Goal: Complete application form: Complete application form

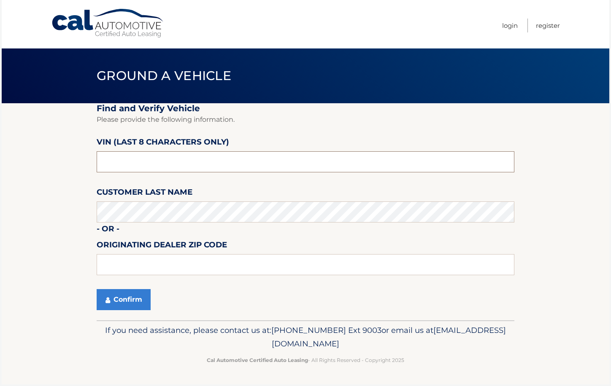
click at [167, 172] on input "text" at bounding box center [306, 161] width 418 height 21
click at [167, 168] on input "text" at bounding box center [306, 161] width 418 height 21
click at [167, 167] on input "text" at bounding box center [306, 161] width 418 height 21
type input "L*******"
drag, startPoint x: 167, startPoint y: 167, endPoint x: -41, endPoint y: 124, distance: 212.4
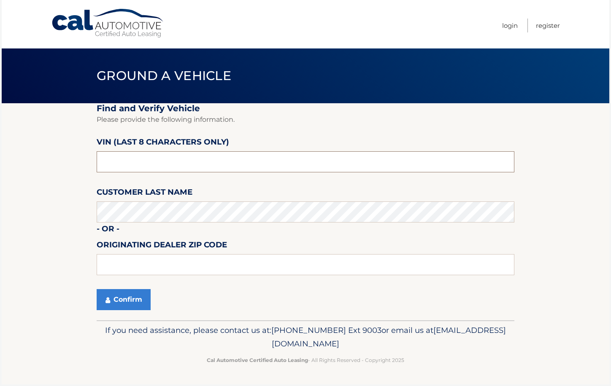
click at [0, 124] on html "Cal Automotive Menu Login Register Ground a Vehicle" at bounding box center [305, 193] width 611 height 386
type input "NS223981"
click at [120, 304] on button "Confirm" at bounding box center [124, 299] width 54 height 21
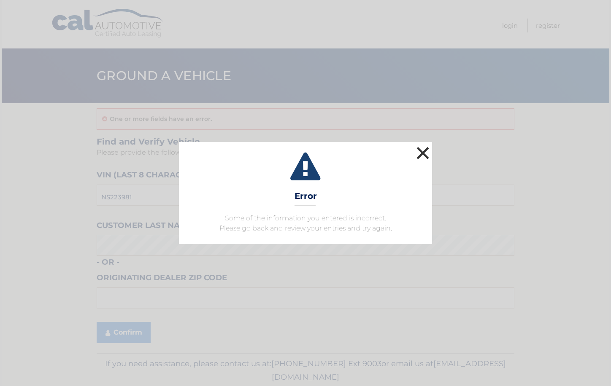
click at [420, 157] on button "×" at bounding box center [422, 153] width 17 height 17
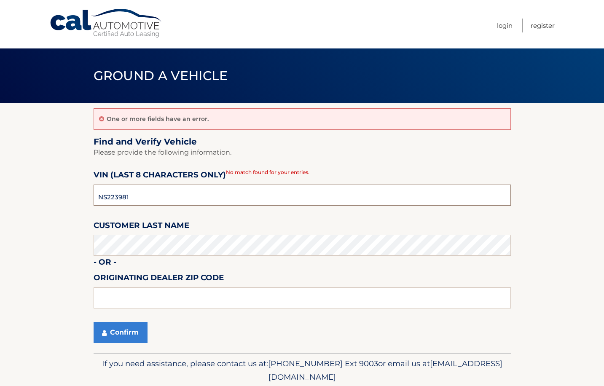
click at [190, 199] on input "NS223981" at bounding box center [303, 195] width 418 height 21
type input "NS223981"
click at [94, 322] on button "Confirm" at bounding box center [121, 332] width 54 height 21
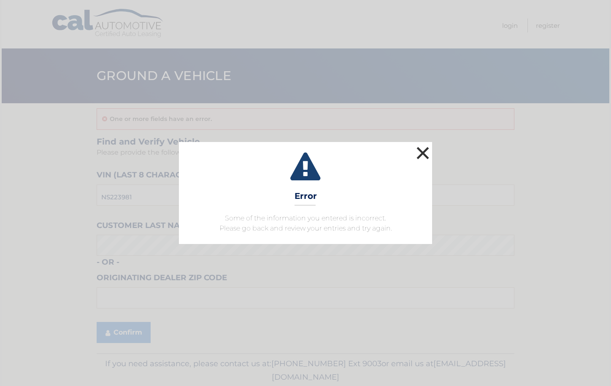
click at [426, 156] on button "×" at bounding box center [422, 153] width 17 height 17
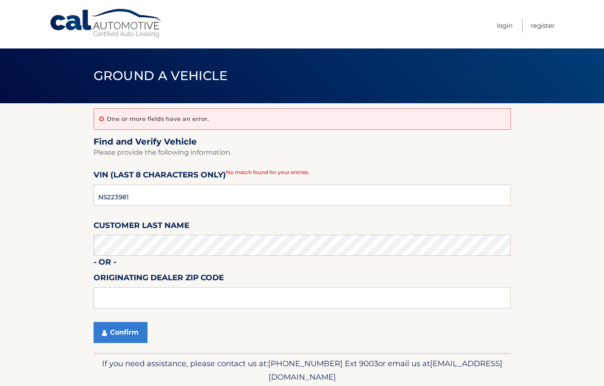
drag, startPoint x: 258, startPoint y: 178, endPoint x: 239, endPoint y: 191, distance: 22.6
click at [258, 178] on fieldset "Find and Verify Vehicle Please provide the following information. VIN (last 8 c…" at bounding box center [303, 245] width 418 height 217
click at [228, 194] on input "NS223981" at bounding box center [303, 195] width 418 height 21
paste input "1C6RR7GG"
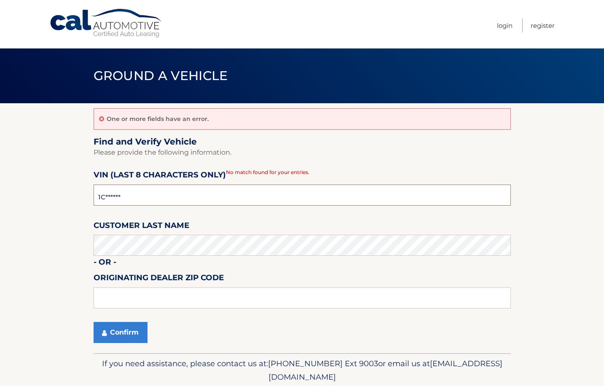
type input "1*******"
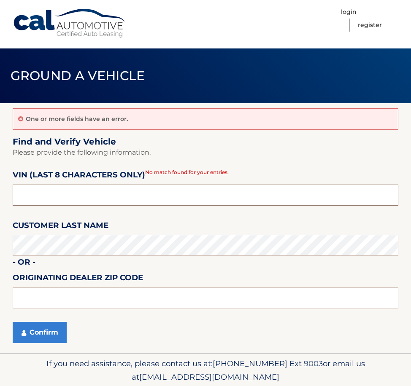
click at [69, 203] on input "text" at bounding box center [205, 195] width 385 height 21
drag, startPoint x: 77, startPoint y: 201, endPoint x: 11, endPoint y: 197, distance: 66.7
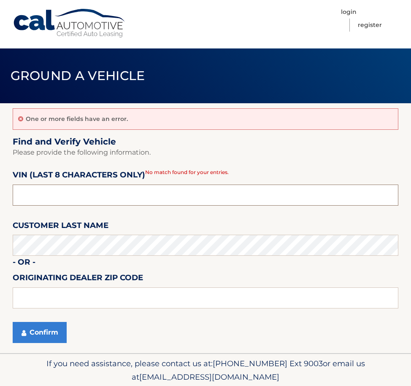
click at [11, 197] on section "One or more fields have an error. Find and Verify Vehicle Please provide the fo…" at bounding box center [205, 228] width 411 height 250
type input "NS******"
drag, startPoint x: 54, startPoint y: 199, endPoint x: 5, endPoint y: 199, distance: 48.9
click at [5, 199] on section "One or more fields have an error. Find and Verify Vehicle Please provide the fo…" at bounding box center [205, 228] width 411 height 250
type input "NS******"
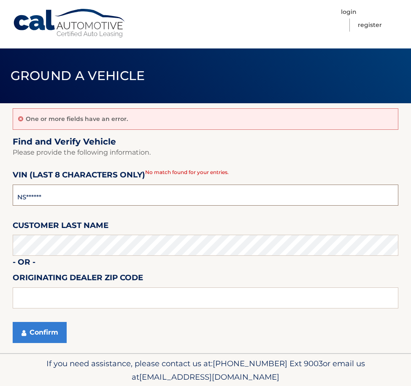
click at [0, 189] on html "Cal Automotive Menu Login Register Ground a Vehicle" at bounding box center [205, 193] width 411 height 386
click at [75, 204] on input "NS******" at bounding box center [205, 195] width 385 height 21
type input "N*******"
click at [74, 204] on input "text" at bounding box center [205, 195] width 385 height 21
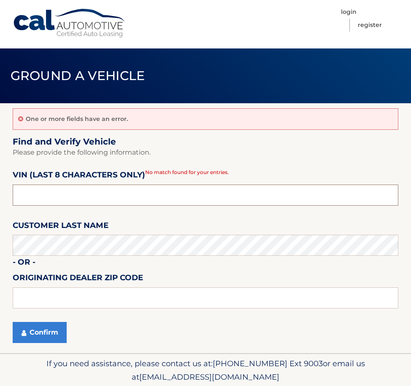
click at [74, 204] on input "text" at bounding box center [205, 195] width 385 height 21
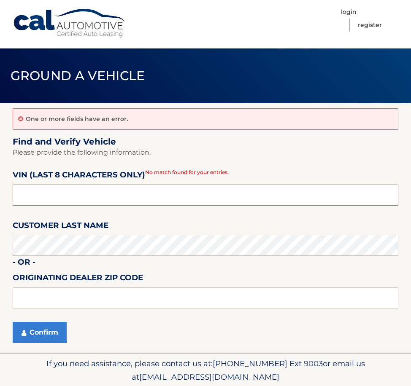
drag, startPoint x: 74, startPoint y: 204, endPoint x: -47, endPoint y: 204, distance: 121.0
click at [0, 204] on html "Cal Automotive Menu Login Register Ground a Vehicle" at bounding box center [205, 193] width 411 height 386
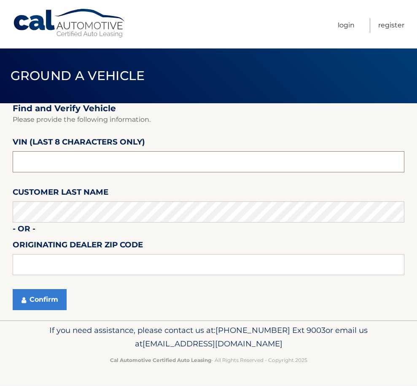
click at [62, 158] on input "text" at bounding box center [209, 161] width 392 height 21
click at [77, 33] on link "Cal Automotive" at bounding box center [70, 23] width 114 height 30
click at [82, 171] on input "text" at bounding box center [209, 161] width 392 height 21
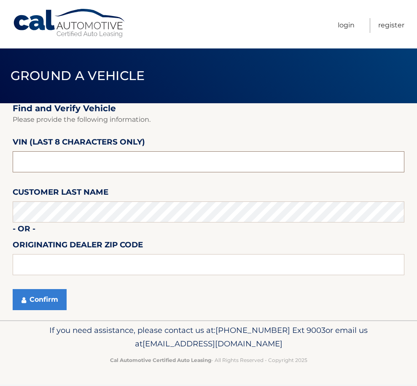
click at [83, 167] on input "text" at bounding box center [209, 161] width 392 height 21
type input "N*******"
type input "S*******"
type input "NS223981"
click at [0, 222] on html "Cal Automotive Menu Login Register Ground a Vehicle" at bounding box center [208, 193] width 417 height 386
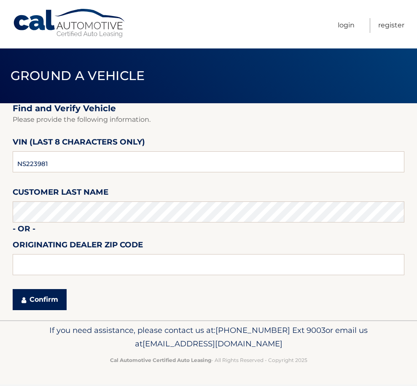
click at [40, 297] on button "Confirm" at bounding box center [40, 299] width 54 height 21
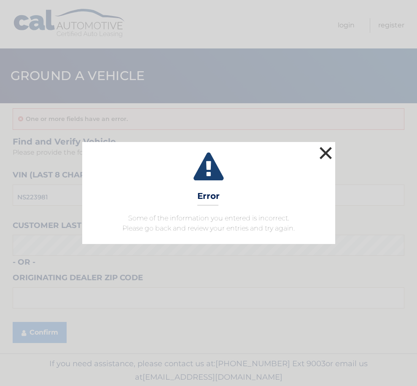
click at [325, 153] on button "×" at bounding box center [326, 153] width 17 height 17
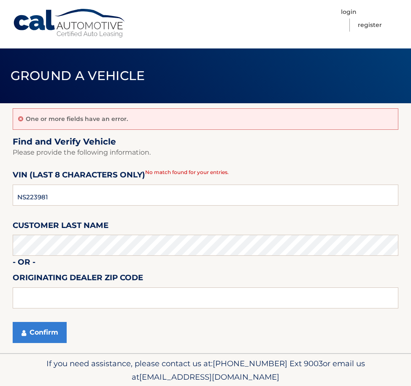
click at [169, 172] on span "No match found for your entries." at bounding box center [187, 172] width 84 height 6
paste input "14059"
type input "14059"
click at [13, 322] on button "Confirm" at bounding box center [40, 332] width 54 height 21
click at [35, 340] on button "Confirm" at bounding box center [40, 332] width 54 height 21
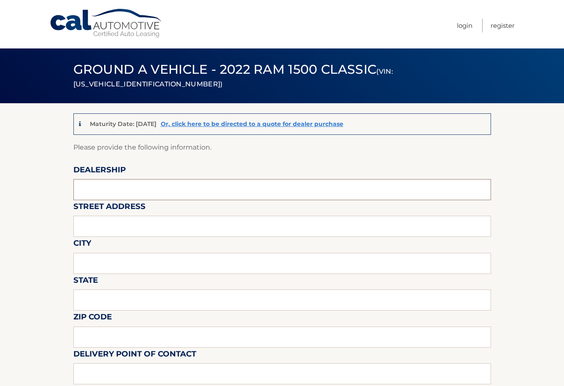
click at [112, 193] on input "text" at bounding box center [282, 189] width 418 height 21
type input "[PERSON_NAME] CHEVROLET OF [GEOGRAPHIC_DATA]"
type input "[STREET_ADDRESS]"
type input "Orchard Park"
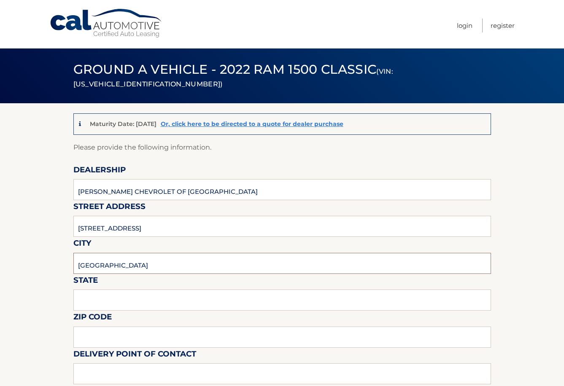
type input "NY"
type input "14127"
type input "MATT"
type input "7169267706 PLEASE EMAIL"
type input "mfeskun@westherr.com"
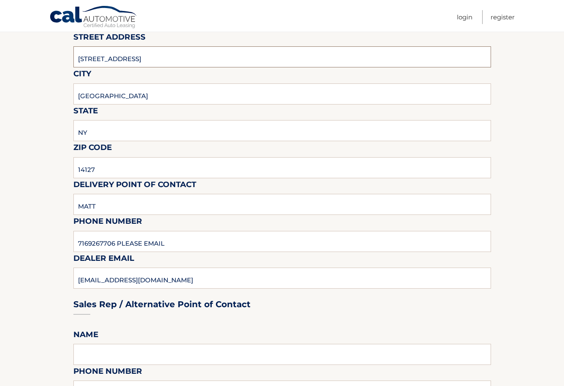
scroll to position [211, 0]
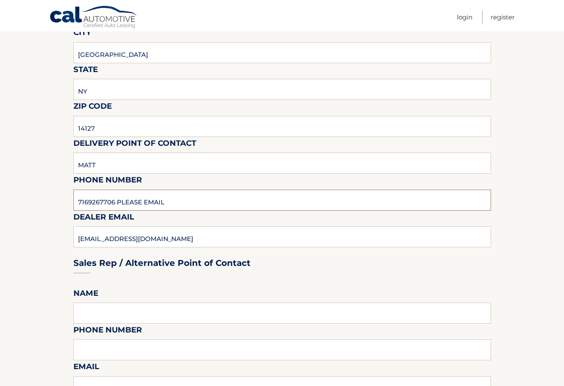
drag, startPoint x: 219, startPoint y: 197, endPoint x: 117, endPoint y: 204, distance: 102.3
click at [117, 204] on input "7169267706 PLEASE EMAIL" at bounding box center [282, 200] width 418 height 21
type input "7169267706"
click at [32, 243] on section "Maturity Date: 03/08/2026 Or, click here to be directed to a quote for dealer p…" at bounding box center [282, 354] width 564 height 924
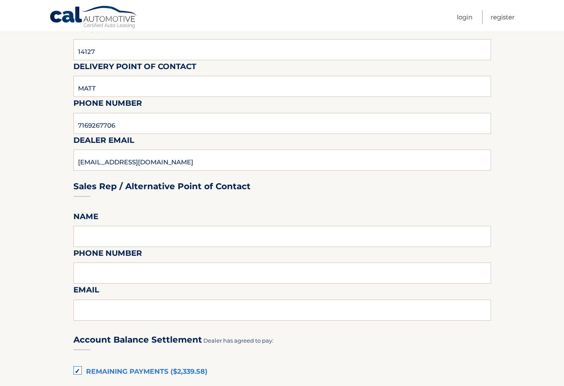
scroll to position [295, 0]
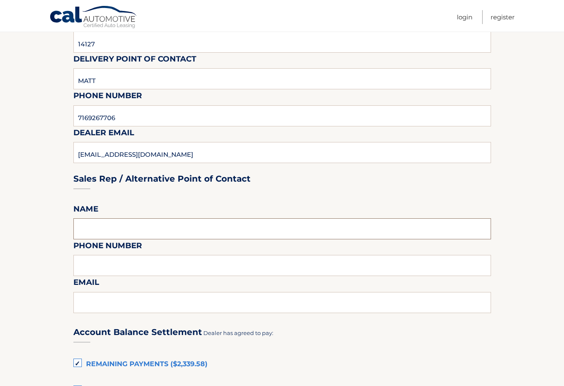
click at [120, 221] on input "text" at bounding box center [282, 228] width 418 height 21
type input "JEN"
click at [119, 266] on input "text" at bounding box center [282, 265] width 418 height 21
click at [199, 267] on input "text" at bounding box center [282, 265] width 418 height 21
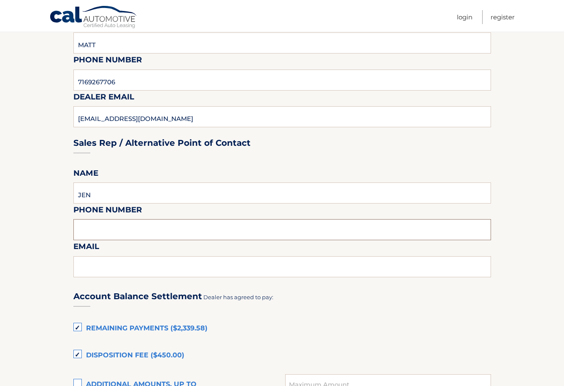
scroll to position [380, 0]
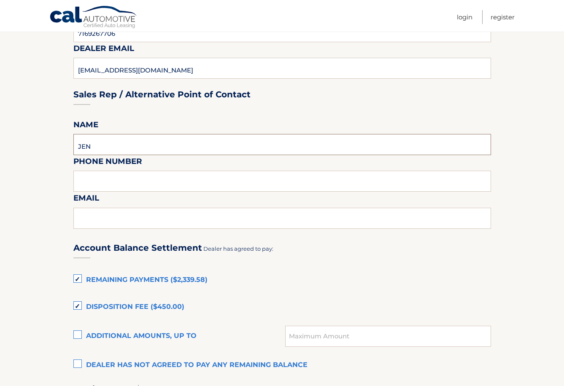
drag, startPoint x: 190, startPoint y: 148, endPoint x: -8, endPoint y: 157, distance: 198.5
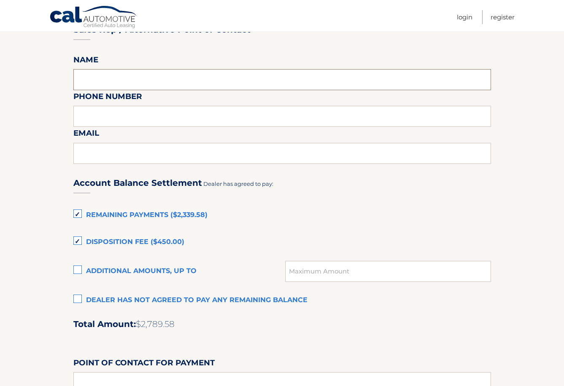
scroll to position [464, 0]
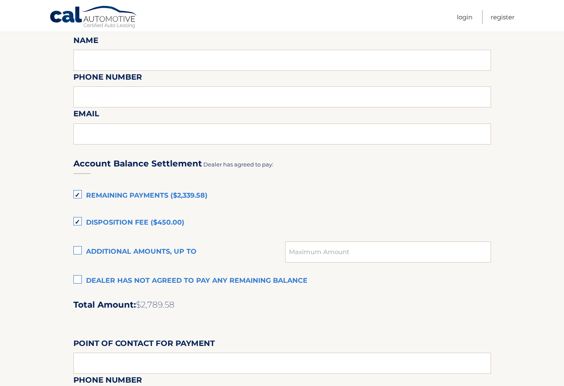
click at [76, 221] on label "Disposition Fee ($450.00)" at bounding box center [282, 223] width 418 height 17
click at [0, 0] on input "Disposition Fee ($450.00)" at bounding box center [0, 0] width 0 height 0
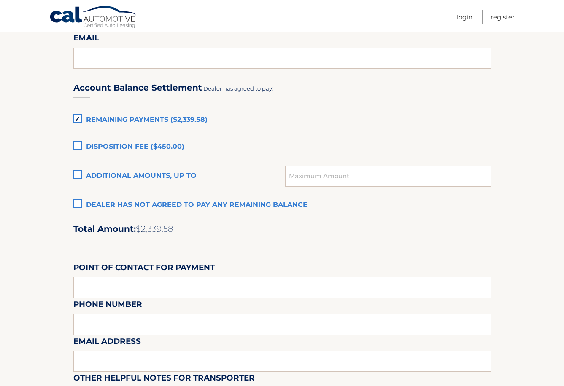
scroll to position [590, 0]
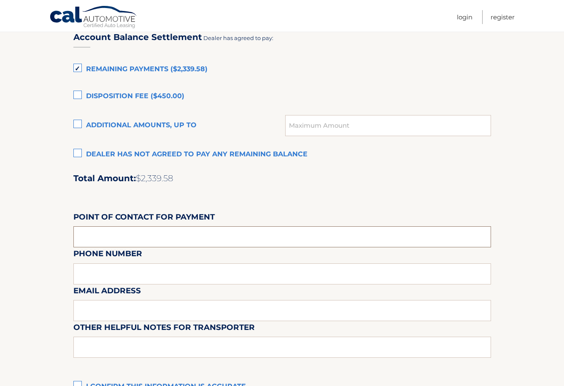
click at [160, 237] on input "text" at bounding box center [282, 236] width 418 height 21
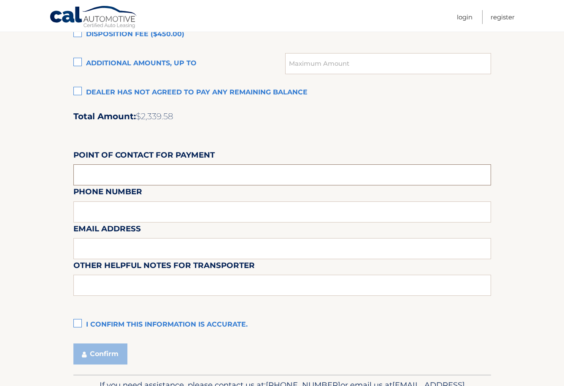
scroll to position [675, 0]
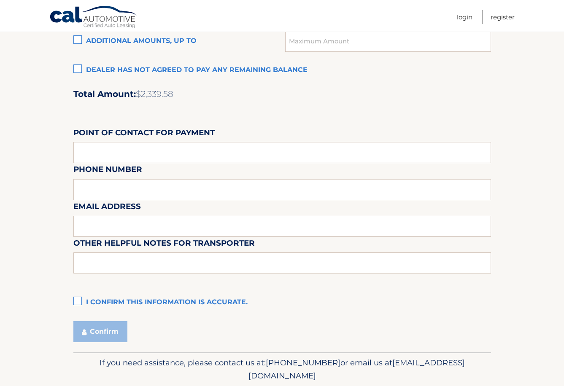
click at [118, 302] on label "I confirm this information is accurate." at bounding box center [282, 302] width 418 height 17
click at [0, 0] on input "I confirm this information is accurate." at bounding box center [0, 0] width 0 height 0
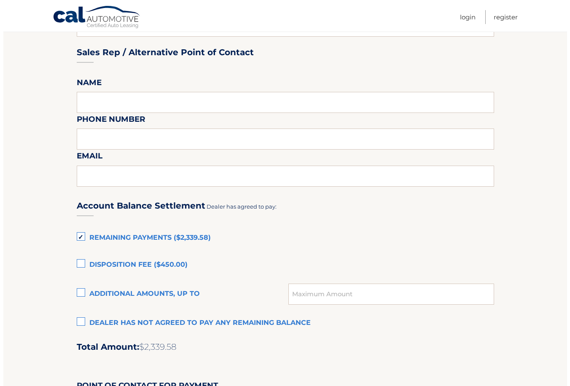
scroll to position [705, 0]
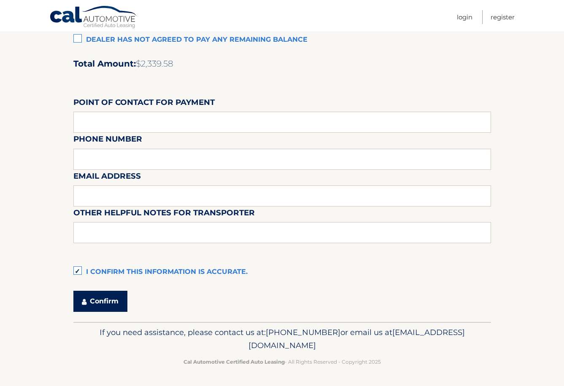
click at [99, 301] on button "Confirm" at bounding box center [100, 301] width 54 height 21
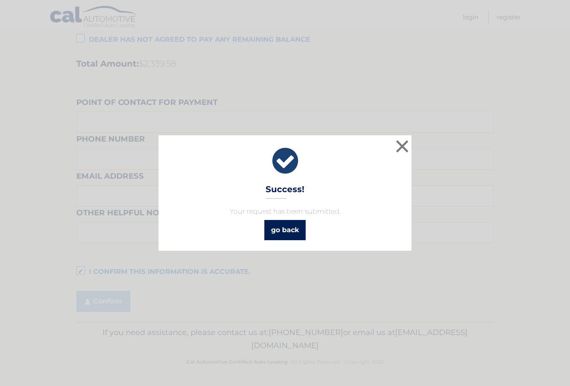
click at [280, 236] on link "go back" at bounding box center [284, 230] width 41 height 20
